Goal: Task Accomplishment & Management: Manage account settings

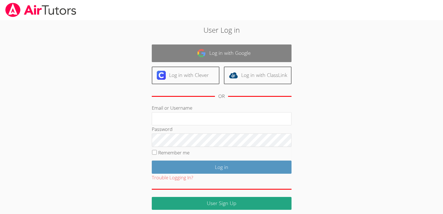
click at [195, 58] on link "Log in with Google" at bounding box center [222, 53] width 140 height 18
